Goal: Task Accomplishment & Management: Manage account settings

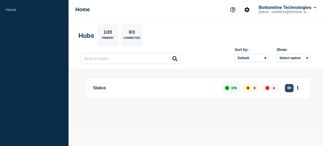
click at [285, 86] on button "button" at bounding box center [289, 88] width 9 height 8
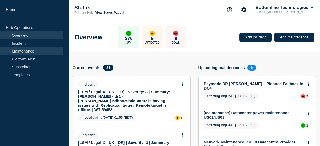
click at [34, 52] on link "Maintenance" at bounding box center [31, 51] width 63 height 8
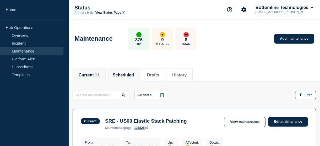
click at [125, 77] on li "Scheduled" at bounding box center [123, 74] width 33 height 13
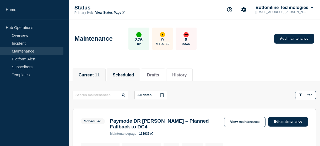
click at [92, 75] on button "Current 11" at bounding box center [89, 75] width 21 height 5
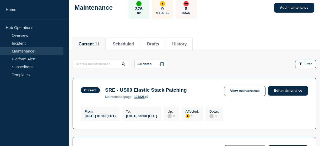
scroll to position [21, 0]
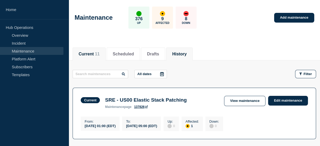
click at [185, 49] on li "History" at bounding box center [179, 53] width 26 height 13
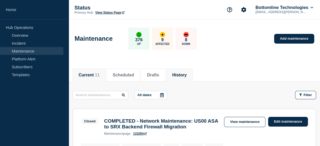
click at [90, 71] on li "Current 11" at bounding box center [89, 74] width 33 height 13
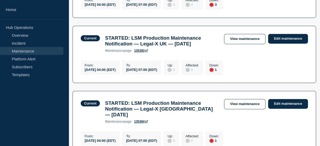
scroll to position [608, 0]
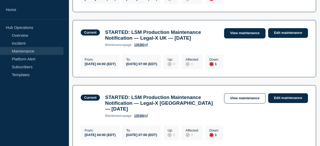
click at [235, 38] on link "View maintenance" at bounding box center [244, 33] width 41 height 10
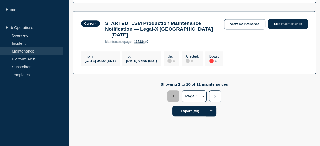
scroll to position [683, 0]
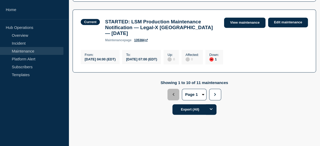
click at [233, 28] on link "View maintenance" at bounding box center [244, 23] width 41 height 10
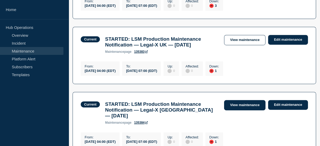
scroll to position [598, 0]
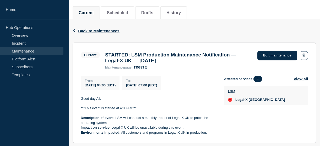
scroll to position [68, 0]
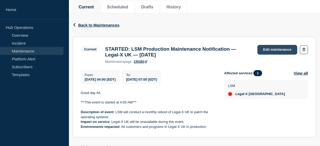
click at [274, 52] on link "Edit maintenance" at bounding box center [277, 50] width 40 height 10
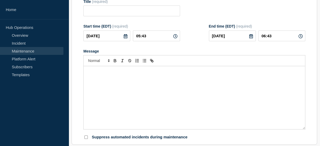
type input "STARTED: LSM Production Maintenance Notification — Legal-X UK — September 21, 2…"
type input "04:00"
type input "07:00"
checkbox input "true"
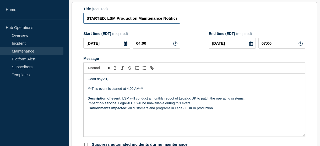
drag, startPoint x: 104, startPoint y: 30, endPoint x: 74, endPoint y: 34, distance: 30.1
click at [74, 34] on section "Title (required) STARTED: LSM Production Maintenance Notification — Legal-X UK …" at bounding box center [193, 77] width 245 height 150
type input "COMPLETED: LSM Production Maintenance Notification — Legal-X UK — [DATE]"
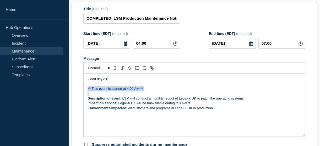
drag, startPoint x: 87, startPoint y: 100, endPoint x: 170, endPoint y: 106, distance: 83.7
click at [170, 106] on div "Good day All, ***This event is started at 4:00 AM*** Description of event : LSM…" at bounding box center [193, 104] width 221 height 63
click at [153, 91] on p "This event has been completed successfully." at bounding box center [193, 88] width 213 height 5
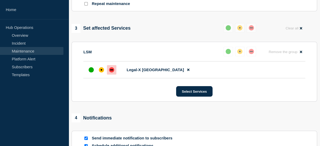
scroll to position [274, 0]
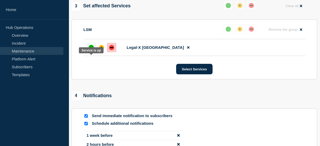
click at [92, 50] on div "up" at bounding box center [90, 47] width 5 height 5
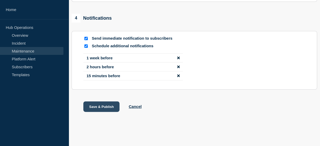
click at [99, 106] on button "Save & Publish" at bounding box center [101, 106] width 36 height 10
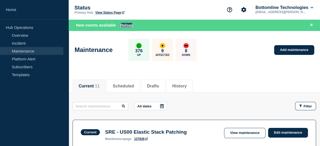
click at [132, 25] on button "Reload" at bounding box center [126, 25] width 13 height 4
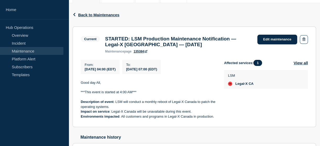
scroll to position [76, 0]
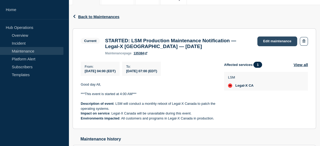
click at [265, 40] on link "Edit maintenance" at bounding box center [277, 41] width 40 height 10
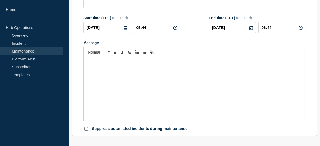
type input "STARTED: LSM Production Maintenance Notification — Legal-X [GEOGRAPHIC_DATA] — …"
type input "04:00"
type input "07:00"
checkbox input "true"
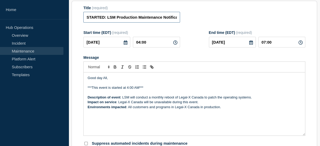
click at [98, 23] on input "STARTED: LSM Production Maintenance Notification — Legal-X Canada — September 2…" at bounding box center [131, 17] width 96 height 11
type input "COMPLETED: LSM Production Maintenance Notification — Legal-X [GEOGRAPHIC_DATA] …"
click at [109, 90] on p "***This event is started at 4:00 AM***" at bounding box center [193, 87] width 213 height 5
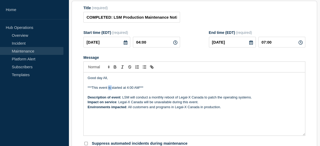
click at [109, 90] on p "***This event is started at 4:00 AM***" at bounding box center [193, 87] width 213 height 5
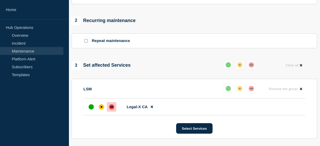
scroll to position [228, 0]
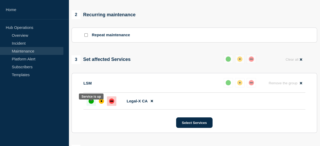
click at [90, 103] on div "up" at bounding box center [90, 100] width 5 height 5
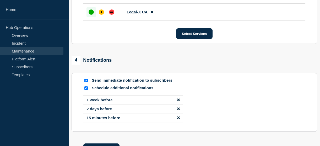
scroll to position [363, 0]
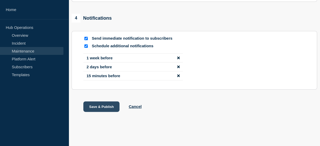
click at [103, 110] on button "Save & Publish" at bounding box center [101, 106] width 36 height 10
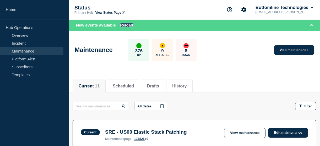
click at [127, 26] on button "Reload" at bounding box center [126, 25] width 13 height 4
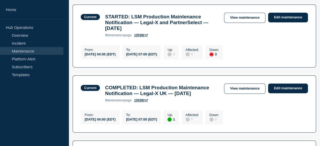
scroll to position [552, 0]
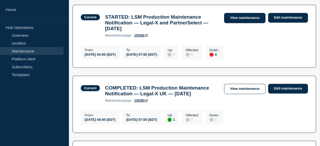
click at [239, 23] on link "View maintenance" at bounding box center [244, 18] width 41 height 10
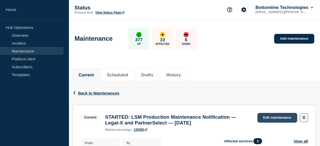
click at [271, 114] on link "Edit maintenance" at bounding box center [277, 118] width 40 height 10
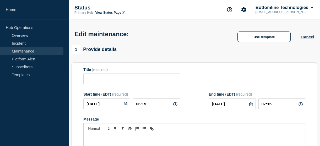
type input "STARTED: LSM Production Maintenance Notification — Legal-X and PartnerSelect — …"
type input "04:00"
type input "07:00"
checkbox input "true"
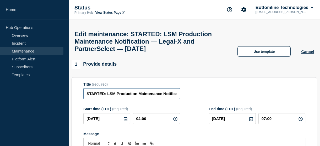
drag, startPoint x: 104, startPoint y: 106, endPoint x: 73, endPoint y: 106, distance: 30.9
type input "COMPLETED: LSM Production Maintenance Notification — Legal-X and PartnerSelect …"
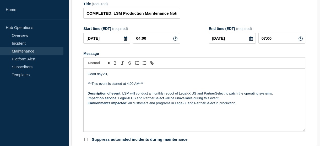
scroll to position [81, 0]
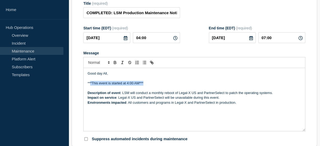
drag, startPoint x: 145, startPoint y: 96, endPoint x: 86, endPoint y: 94, distance: 59.2
click at [86, 94] on div "Good day All, ***This event is started at 4:00 AM*** Description of event : LSM…" at bounding box center [193, 99] width 221 height 63
click at [107, 85] on p "***This event is started at 4:00 AM***" at bounding box center [193, 83] width 213 height 5
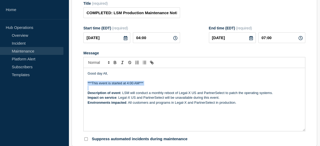
click at [107, 85] on p "***This event is started at 4:00 AM***" at bounding box center [193, 83] width 213 height 5
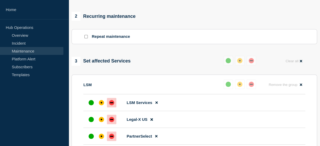
scroll to position [241, 0]
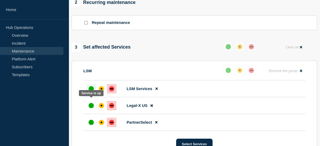
click at [90, 91] on div "up" at bounding box center [90, 88] width 5 height 5
click at [91, 108] on div "up" at bounding box center [90, 105] width 5 height 5
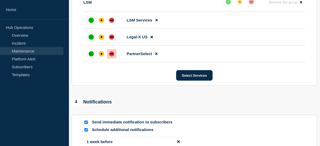
scroll to position [310, 0]
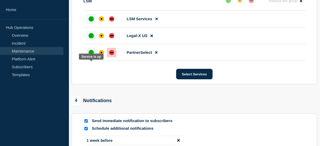
click at [93, 55] on div "up" at bounding box center [90, 52] width 5 height 5
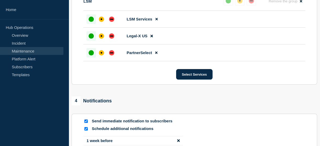
scroll to position [385, 0]
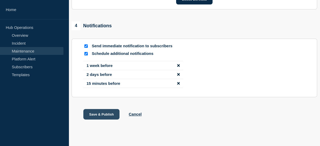
click at [97, 119] on button "Save & Publish" at bounding box center [101, 114] width 36 height 10
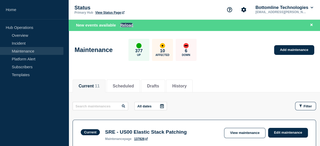
click at [127, 24] on button "Reload" at bounding box center [126, 25] width 13 height 4
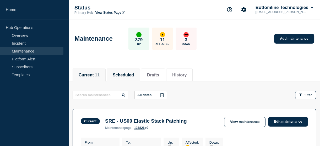
click at [117, 76] on button "Scheduled" at bounding box center [123, 75] width 21 height 5
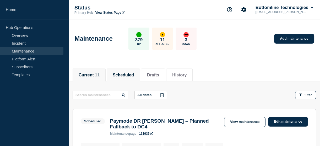
click at [92, 74] on button "Current 11" at bounding box center [89, 75] width 21 height 5
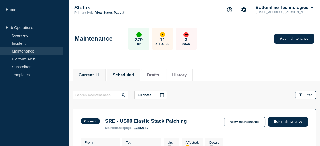
click at [121, 78] on li "Scheduled" at bounding box center [123, 74] width 33 height 13
